Goal: Task Accomplishment & Management: Manage account settings

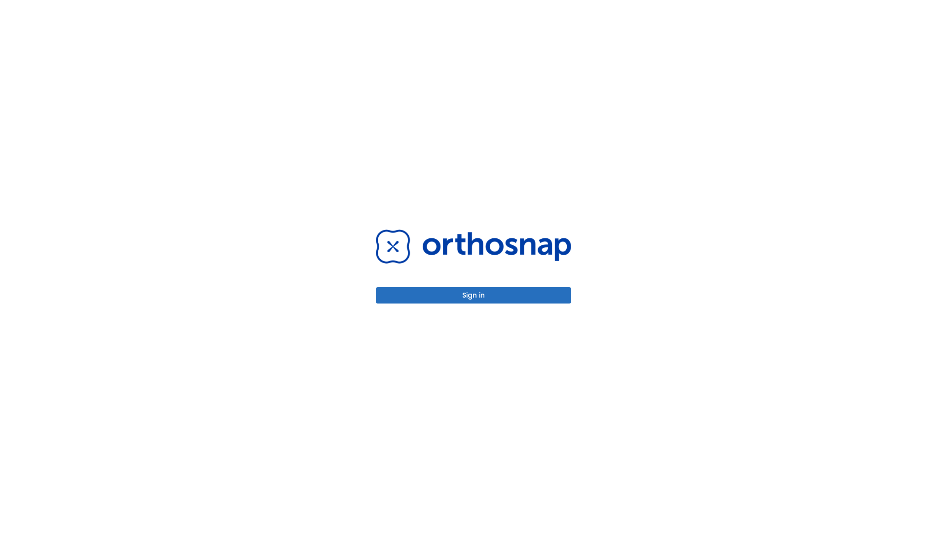
click at [473, 295] on button "Sign in" at bounding box center [473, 295] width 195 height 16
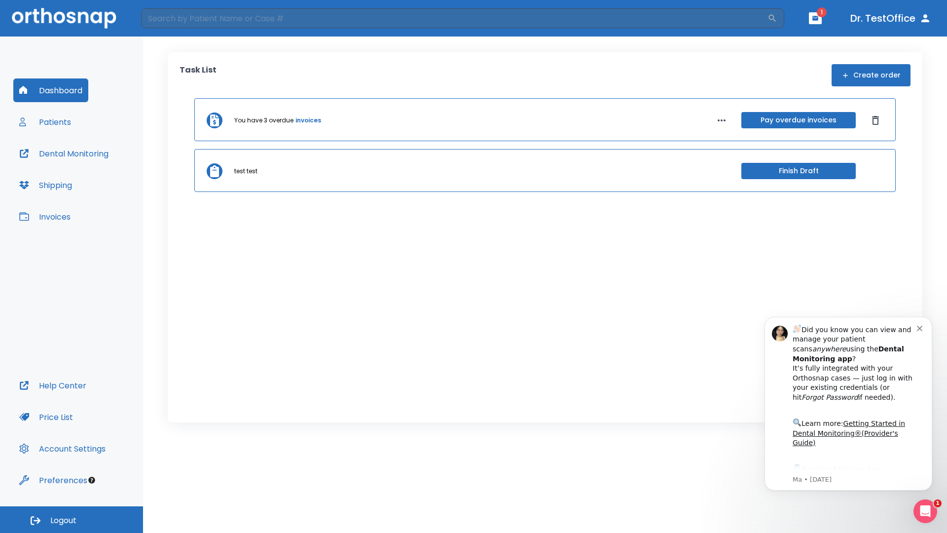
click at [72, 519] on span "Logout" at bounding box center [63, 520] width 26 height 11
